Goal: Transaction & Acquisition: Purchase product/service

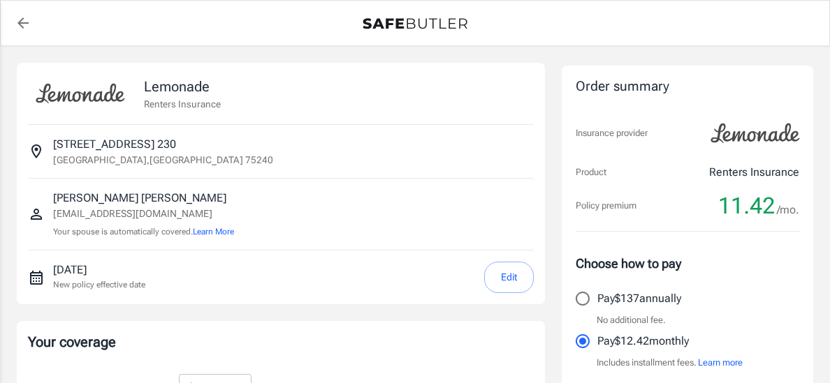
select select "15000"
select select "500"
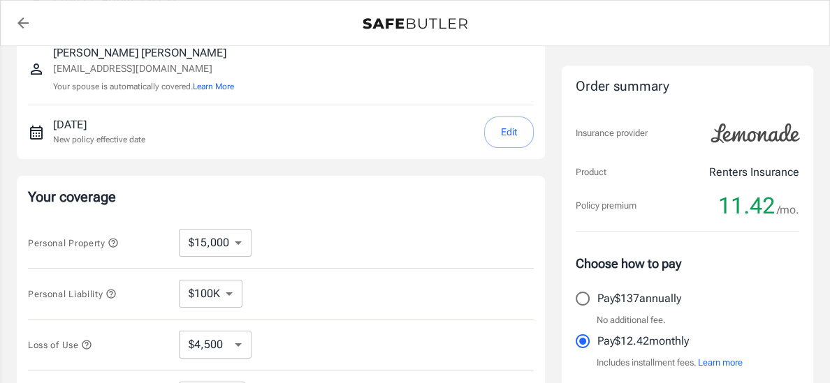
scroll to position [237, 0]
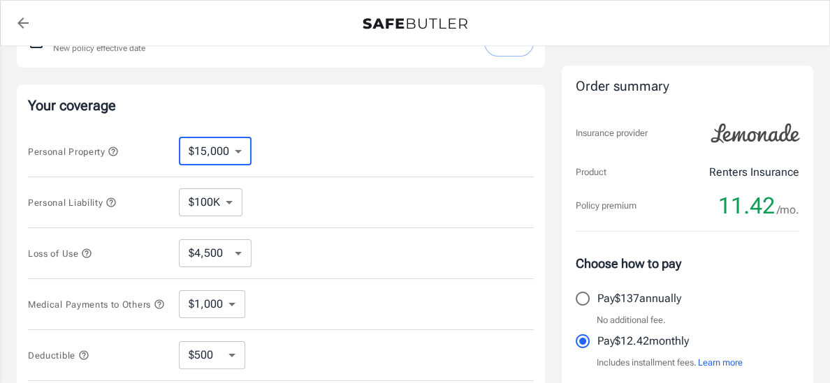
click at [219, 160] on select "$10,000 $15,000 $20,000 $25,000 $30,000 $40,000 $50,000 $100K $150K $200K $250K" at bounding box center [215, 152] width 73 height 28
select select "10000"
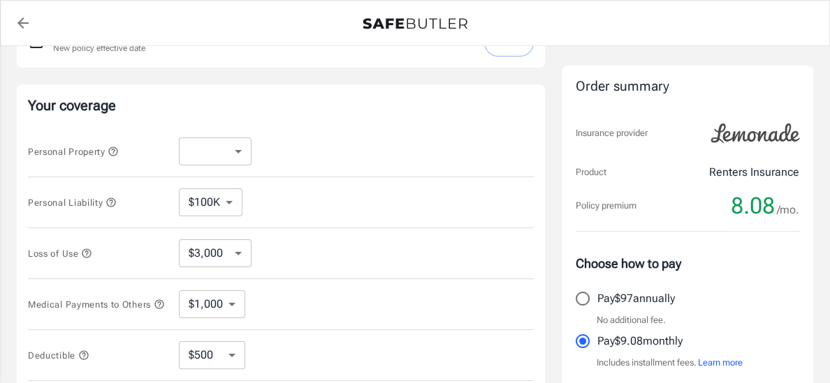
select select "10000"
select select "3000"
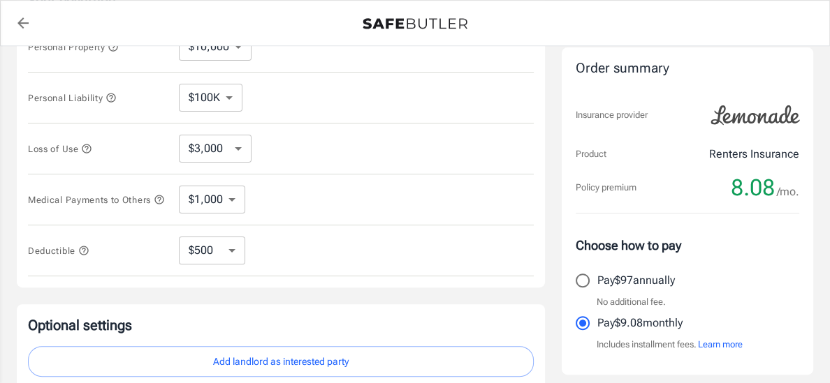
scroll to position [452, 0]
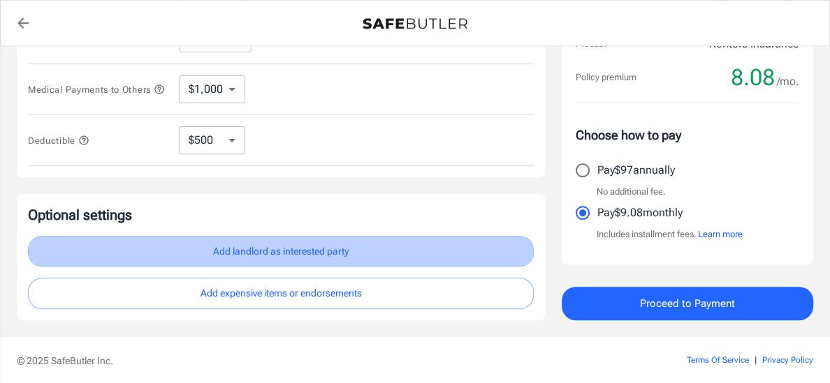
click at [325, 247] on button "Add landlord as interested party" at bounding box center [281, 251] width 506 height 31
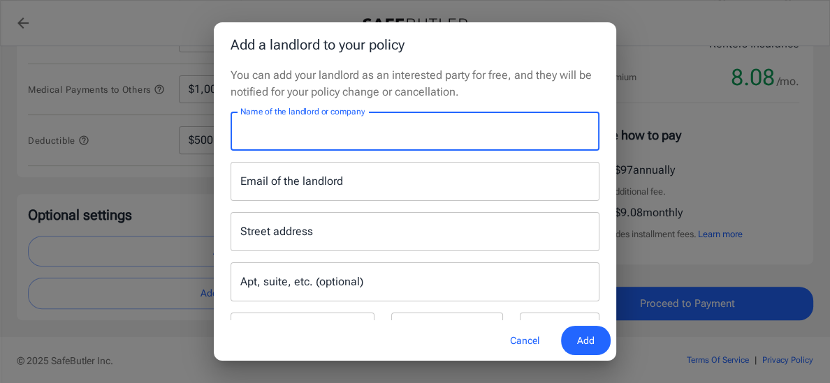
click at [329, 140] on input "Name of the landlord or company" at bounding box center [414, 131] width 369 height 39
type input "Amber [PERSON_NAME] Apartments"
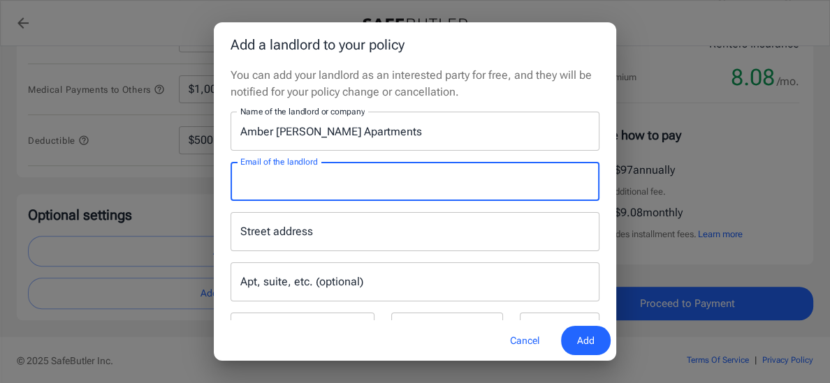
click at [250, 179] on input "Email of the landlord" at bounding box center [414, 181] width 369 height 39
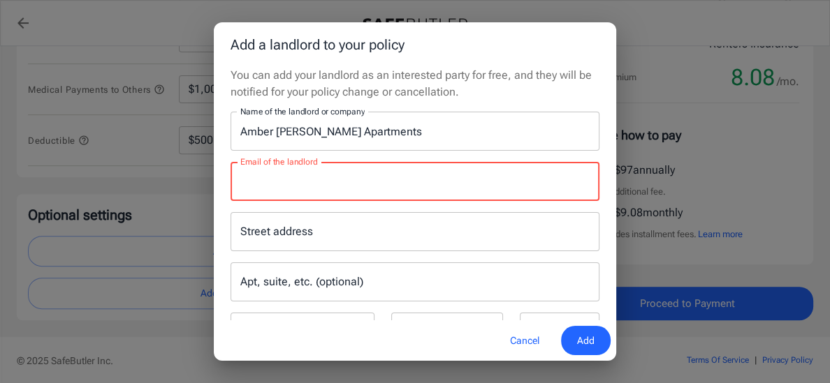
paste input "[EMAIL_ADDRESS][DOMAIN_NAME]"
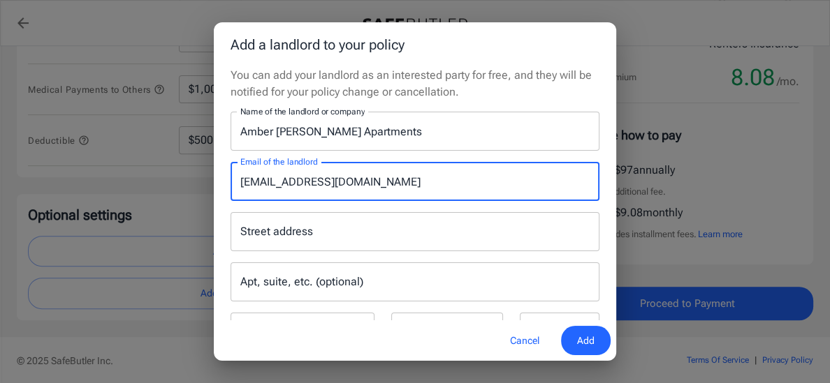
type input "[EMAIL_ADDRESS][DOMAIN_NAME]"
click at [274, 237] on div "Street address Street address" at bounding box center [414, 231] width 369 height 39
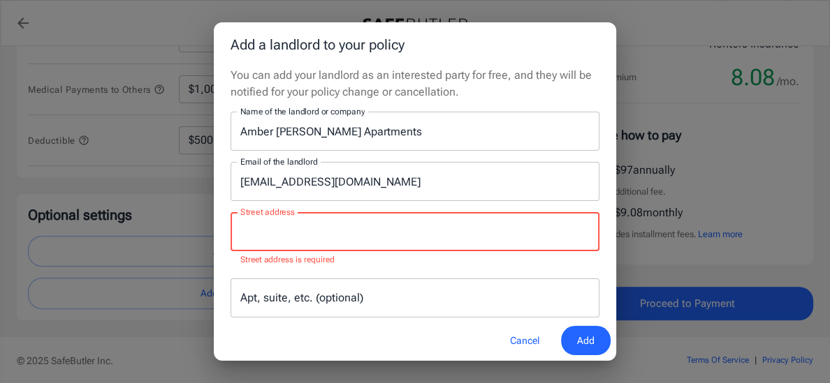
paste input "[STREET_ADDRESS]"
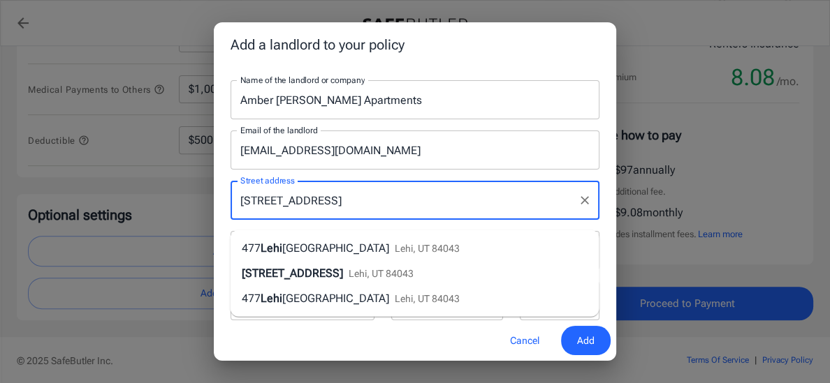
scroll to position [36, 0]
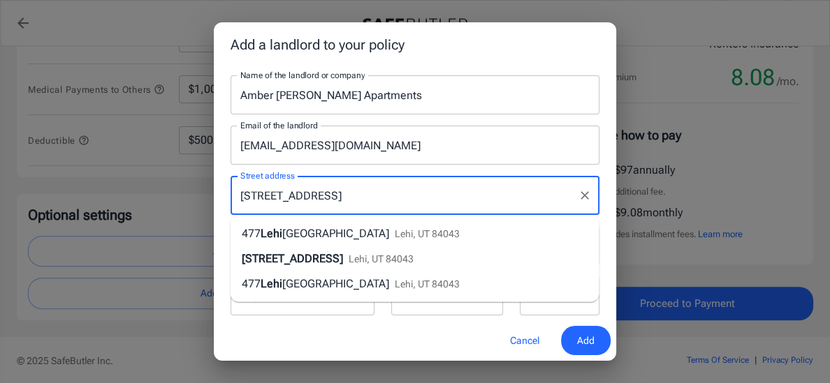
type input "[STREET_ADDRESS]"
click at [714, 253] on div "Add a landlord to your policy You can add your landlord as an interested party …" at bounding box center [415, 191] width 830 height 383
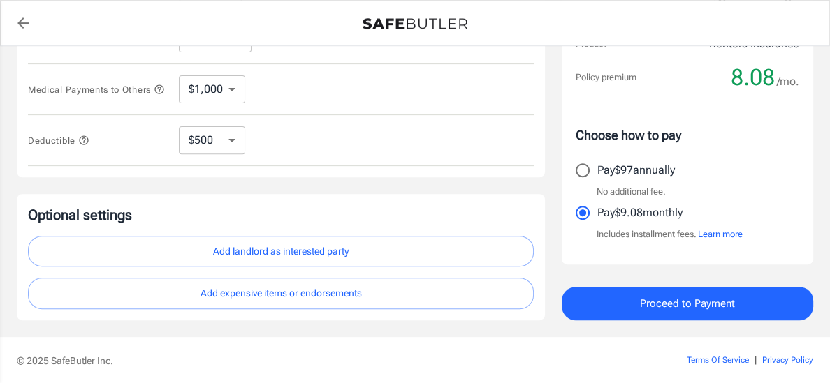
click at [335, 245] on button "Add landlord as interested party" at bounding box center [281, 251] width 506 height 31
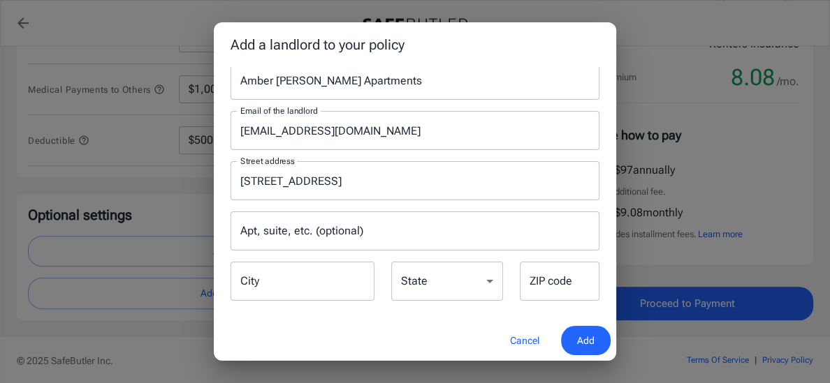
scroll to position [59, 0]
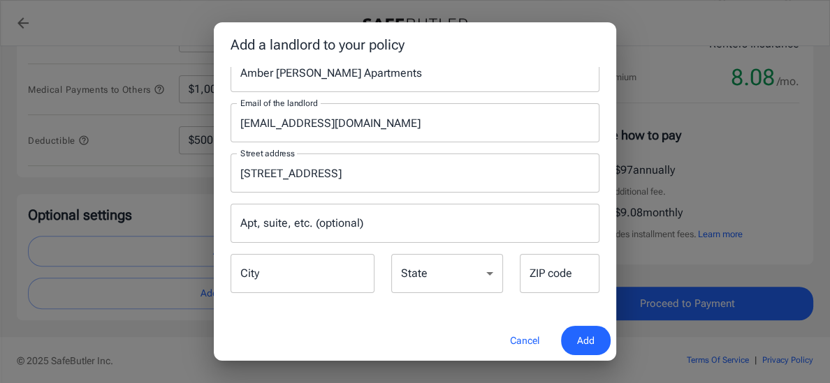
click at [315, 286] on input "City" at bounding box center [302, 273] width 144 height 39
type input "lehi"
click at [429, 267] on select "[US_STATE] [US_STATE] [US_STATE] [US_STATE] [US_STATE] [US_STATE] [US_STATE] [U…" at bounding box center [447, 273] width 112 height 39
select select "UT"
click at [391, 254] on select "[US_STATE] [US_STATE] [US_STATE] [US_STATE] [US_STATE] [US_STATE] [US_STATE] [U…" at bounding box center [447, 273] width 112 height 39
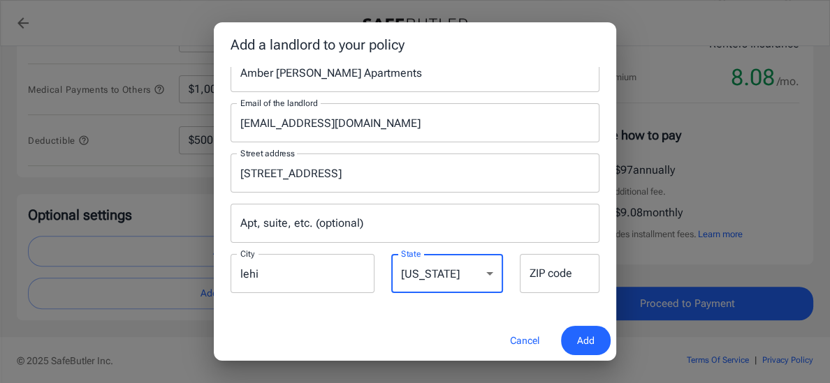
click at [542, 272] on div "ZIP code ZIP code" at bounding box center [560, 273] width 80 height 39
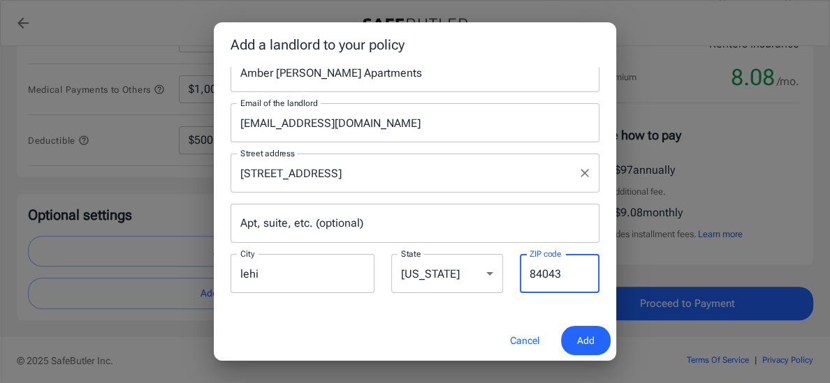
type input "84043"
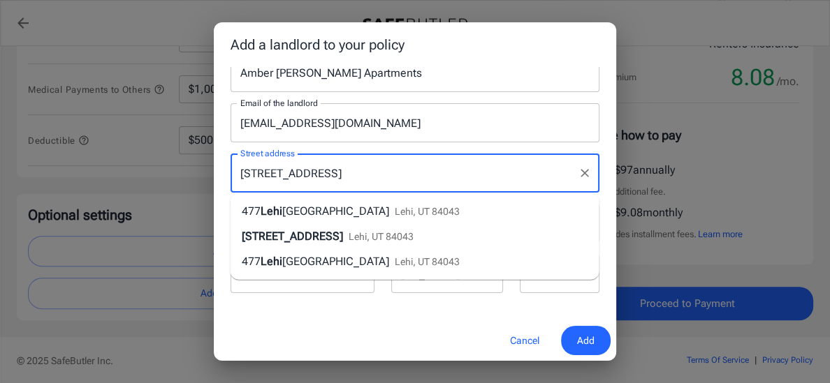
drag, startPoint x: 385, startPoint y: 175, endPoint x: 300, endPoint y: 174, distance: 84.5
click at [299, 174] on input "[STREET_ADDRESS]" at bounding box center [404, 173] width 335 height 27
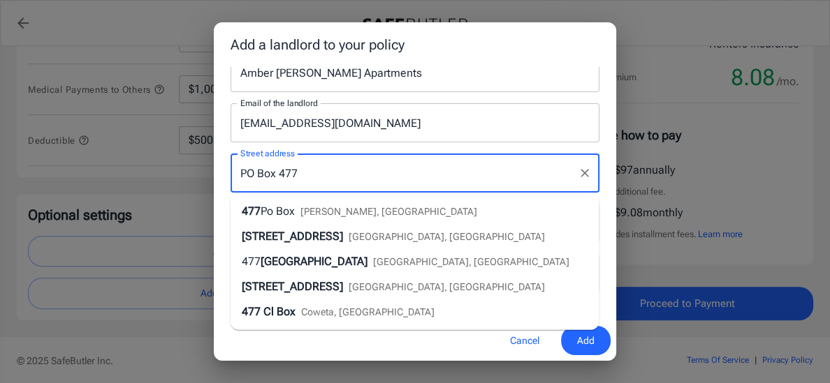
type input "PO Box 477"
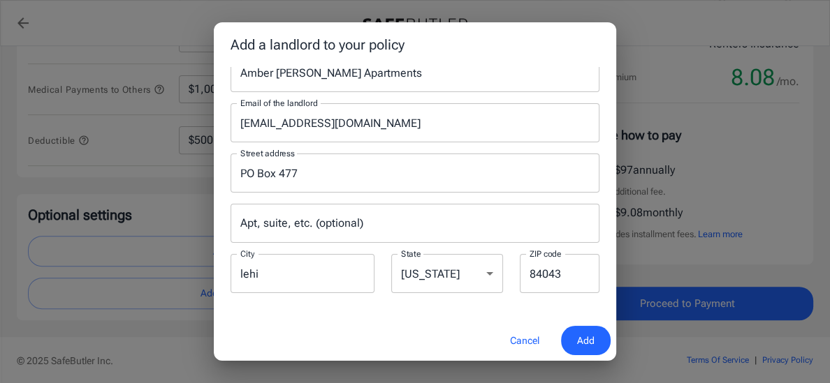
click at [405, 353] on div "Cancel Add" at bounding box center [415, 341] width 402 height 41
click at [293, 273] on input "lehi" at bounding box center [302, 273] width 144 height 39
drag, startPoint x: 270, startPoint y: 277, endPoint x: 177, endPoint y: 264, distance: 93.0
click at [177, 264] on div "Add a landlord to your policy You can add your landlord as an interested party …" at bounding box center [415, 191] width 830 height 383
type input "Lehi"
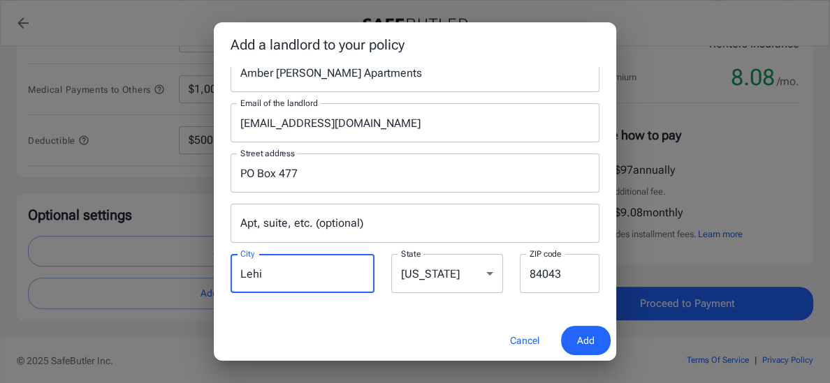
click at [392, 337] on div "Cancel Add" at bounding box center [415, 341] width 402 height 41
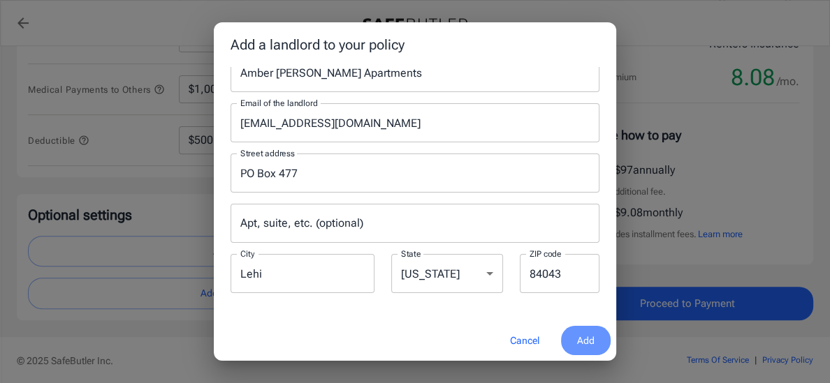
click at [578, 342] on span "Add" at bounding box center [585, 340] width 17 height 17
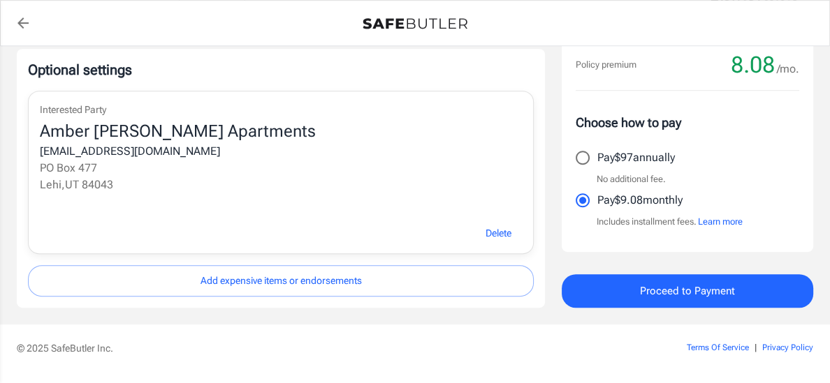
scroll to position [635, 0]
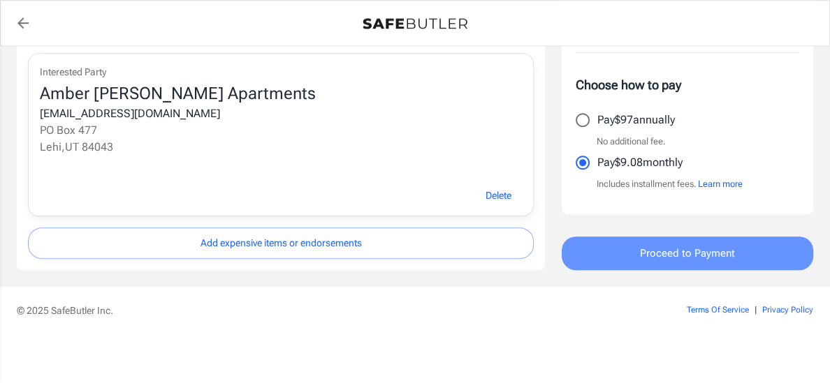
click at [571, 263] on button "Proceed to Payment" at bounding box center [686, 254] width 251 height 34
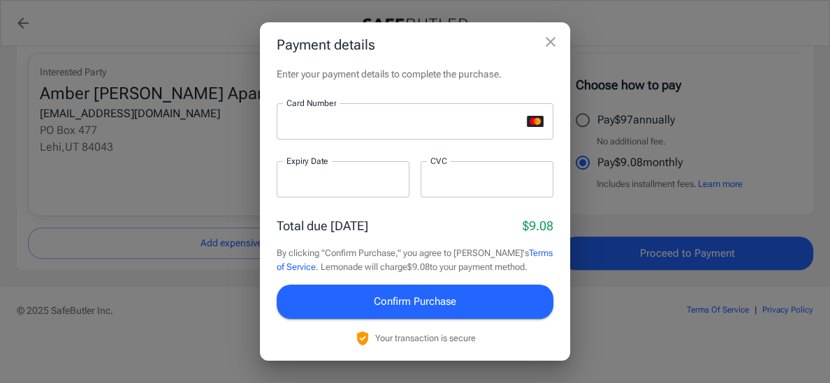
click at [343, 170] on div at bounding box center [343, 179] width 133 height 36
click at [479, 312] on button "Confirm Purchase" at bounding box center [415, 302] width 277 height 34
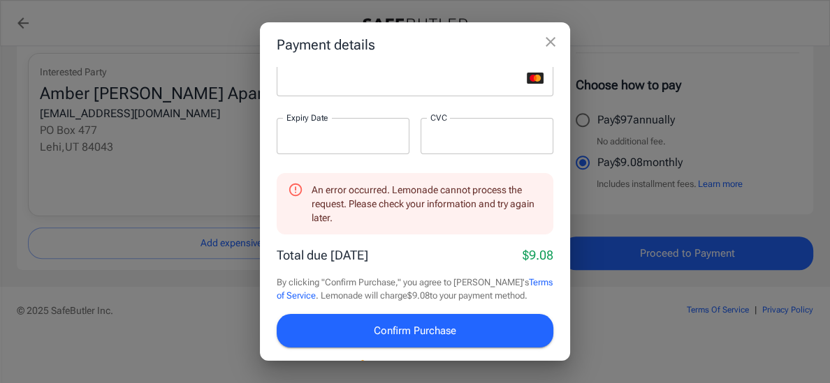
scroll to position [72, 0]
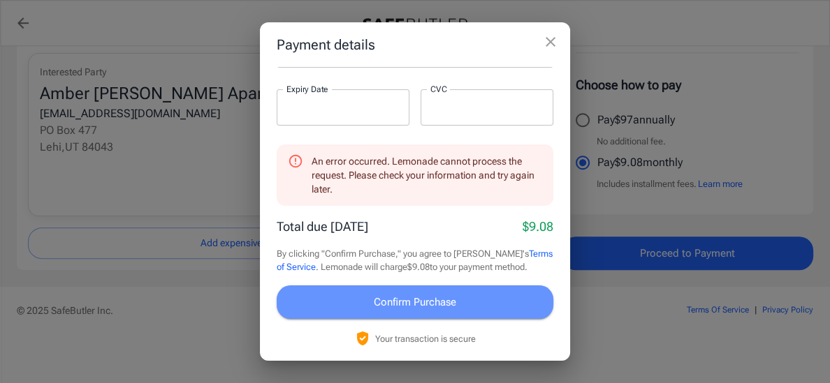
click at [363, 302] on button "Confirm Purchase" at bounding box center [415, 303] width 277 height 34
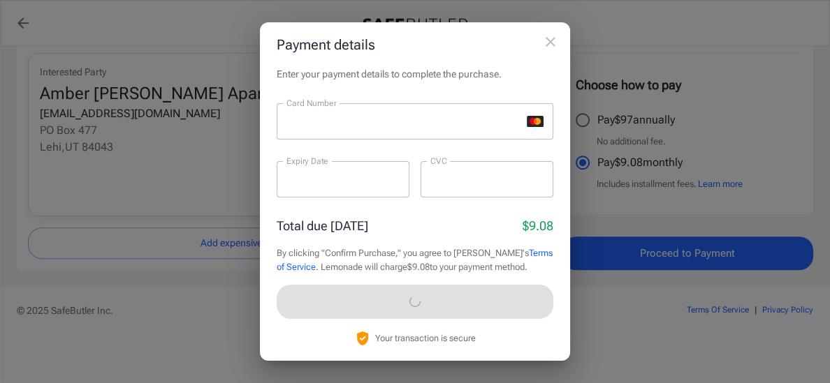
scroll to position [0, 0]
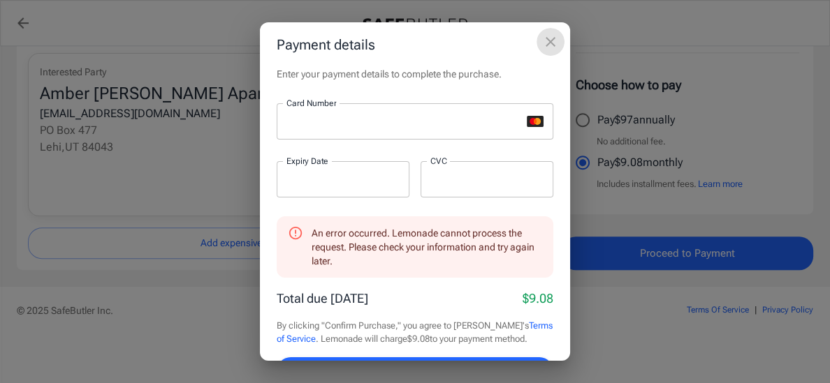
click at [552, 50] on button "close" at bounding box center [550, 42] width 28 height 28
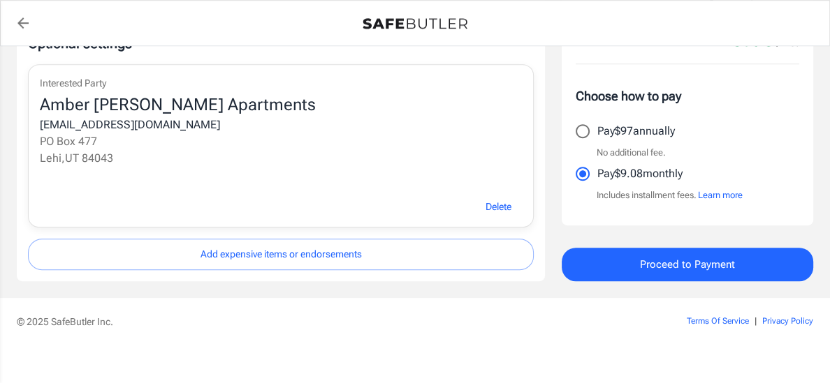
scroll to position [635, 0]
